Goal: Information Seeking & Learning: Learn about a topic

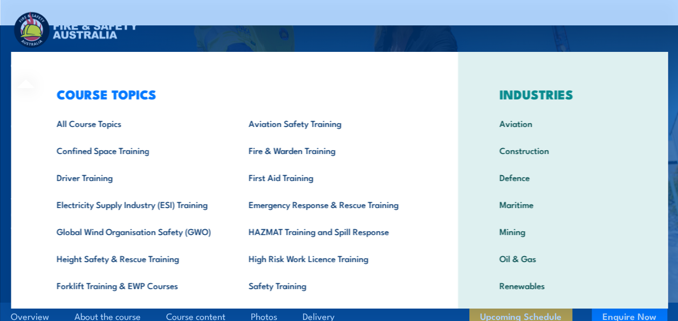
click at [24, 67] on div "COURSE TOPICS All Course Topics Aviation Safety Training Confined Space Trainin…" at bounding box center [234, 222] width 447 height 341
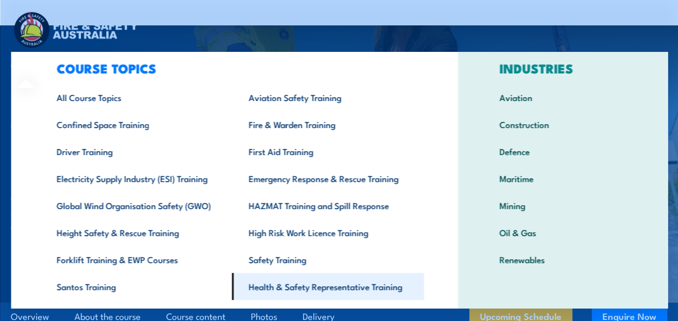
scroll to position [25, 0]
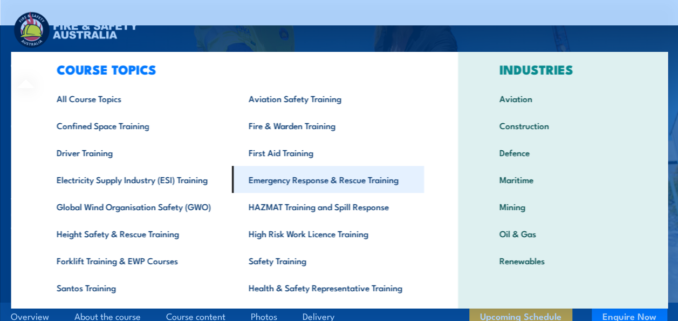
click at [336, 189] on link "Emergency Response & Rescue Training" at bounding box center [328, 179] width 192 height 27
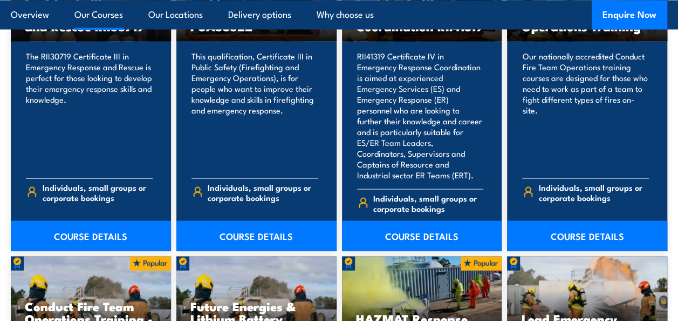
scroll to position [943, 0]
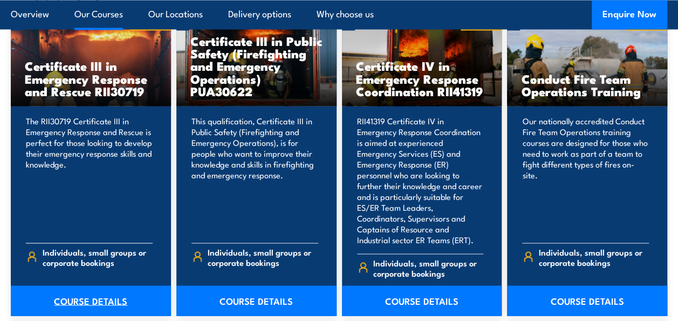
click at [99, 285] on link "COURSE DETAILS" at bounding box center [91, 300] width 160 height 30
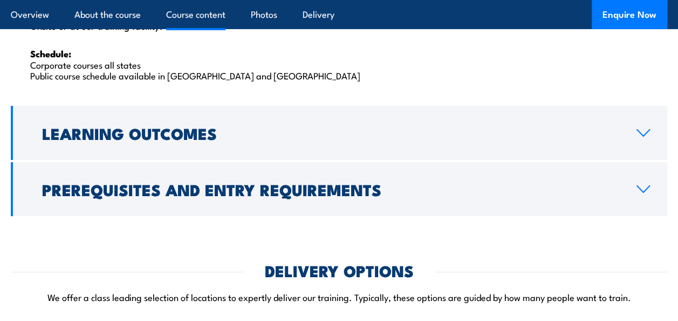
scroll to position [1854, 0]
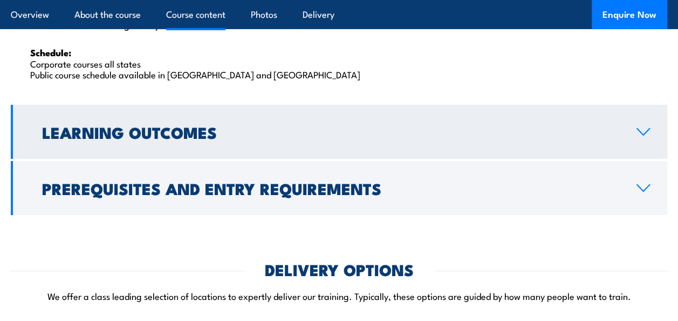
click at [245, 159] on link "Learning Outcomes" at bounding box center [339, 132] width 657 height 54
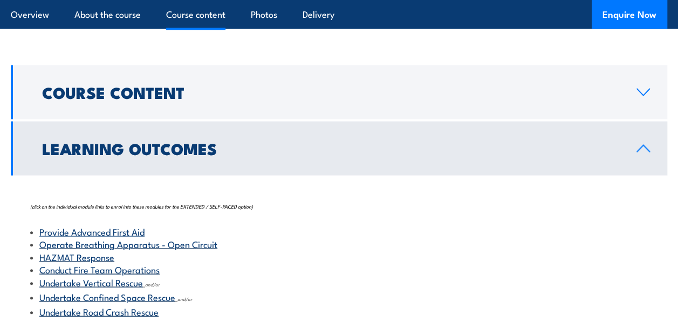
scroll to position [1096, 0]
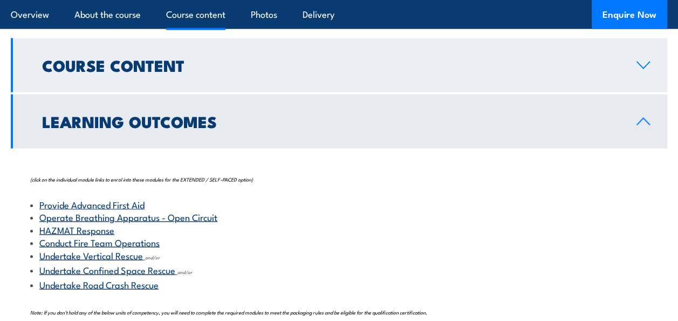
click at [172, 72] on h2 "Course Content" at bounding box center [330, 65] width 577 height 14
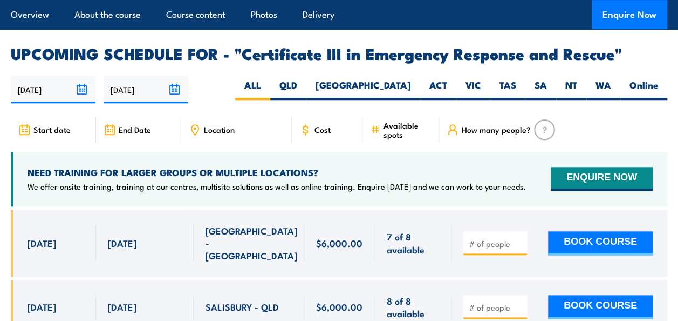
scroll to position [2501, 0]
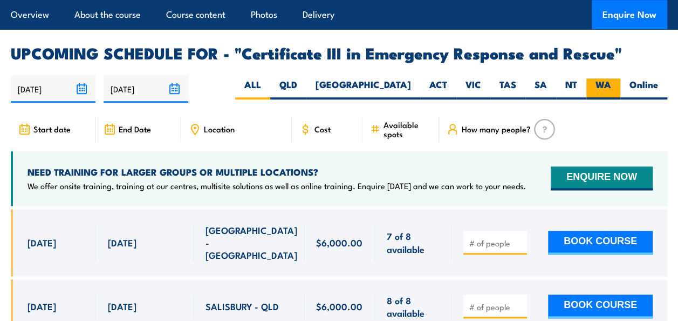
click at [590, 78] on label "WA" at bounding box center [604, 88] width 34 height 21
click at [611, 78] on input "WA" at bounding box center [614, 81] width 7 height 7
radio input "true"
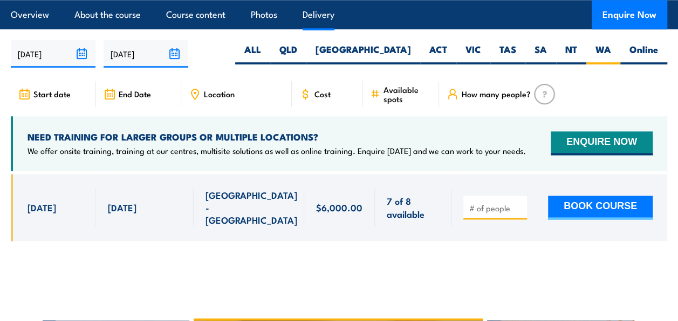
scroll to position [2539, 0]
